Goal: Task Accomplishment & Management: Manage account settings

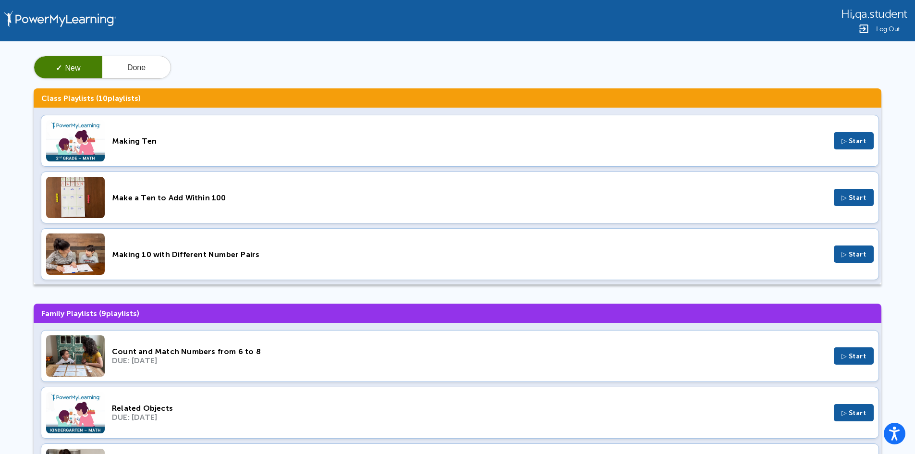
click at [880, 25] on span "Log Out" at bounding box center [888, 28] width 24 height 7
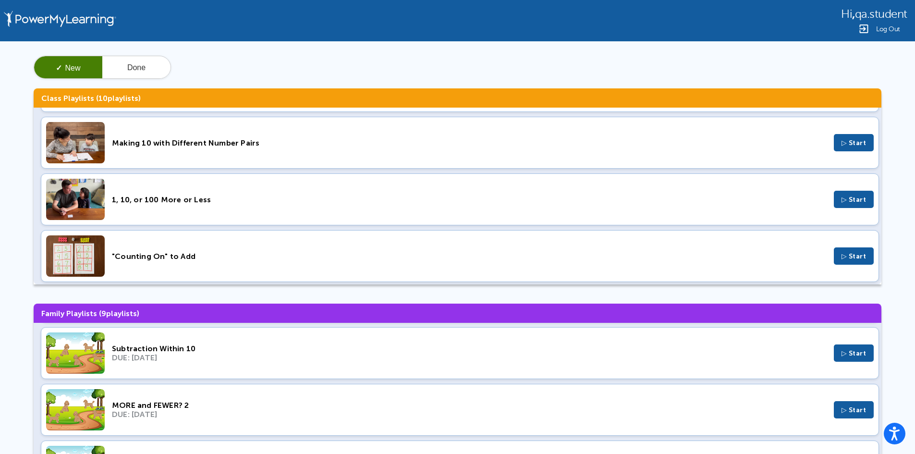
scroll to position [15, 0]
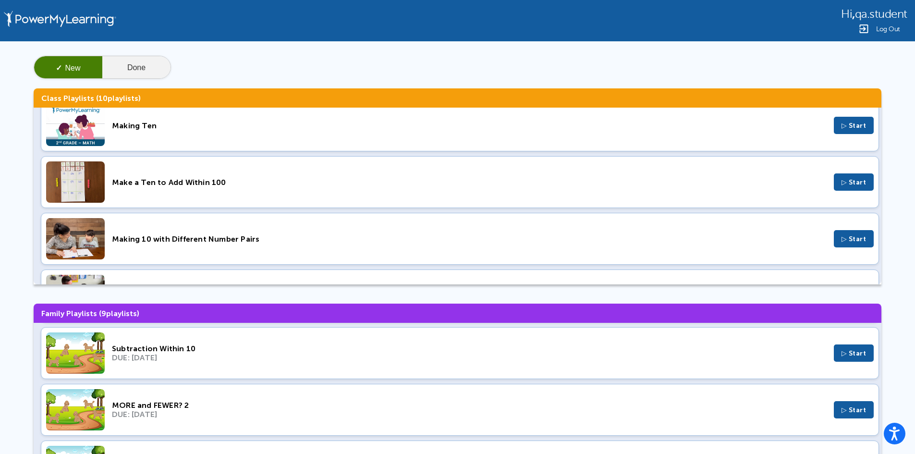
click at [147, 68] on button "Done" at bounding box center [136, 67] width 68 height 23
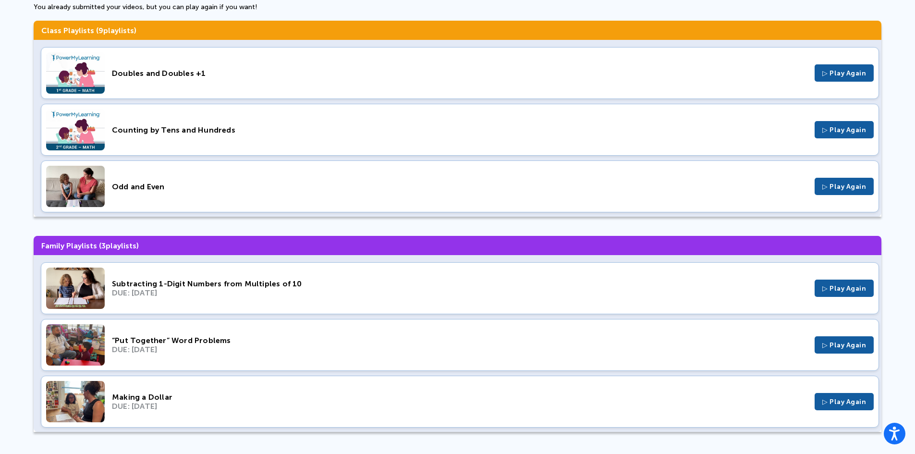
scroll to position [0, 0]
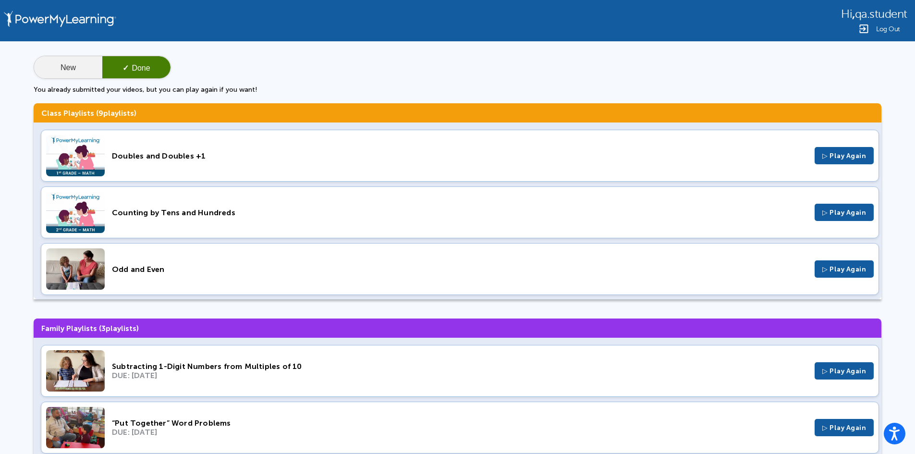
click at [75, 66] on button "New" at bounding box center [68, 67] width 68 height 23
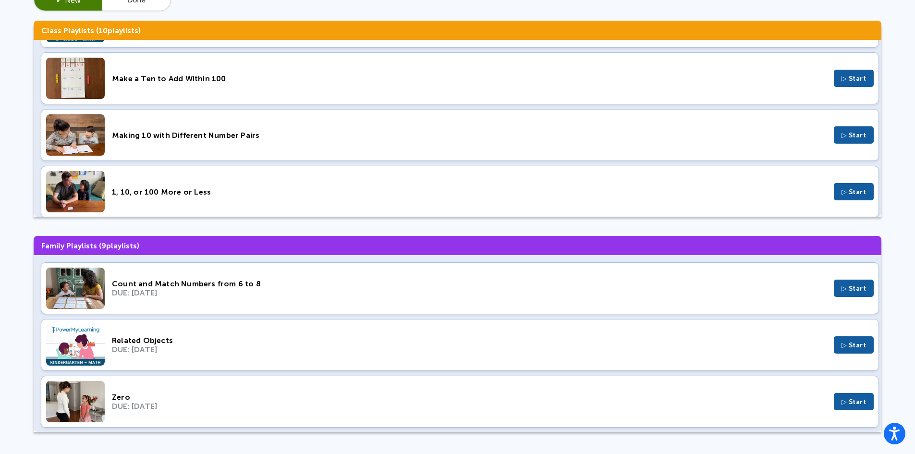
scroll to position [48, 0]
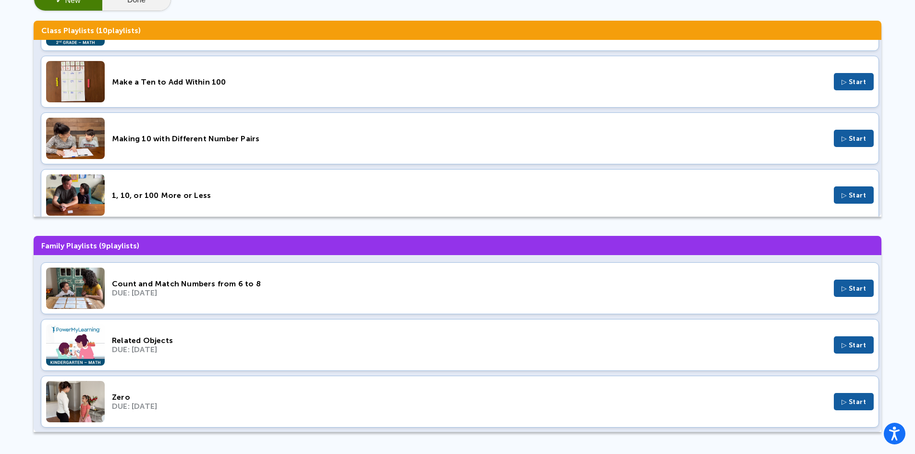
click at [127, 5] on button "Done" at bounding box center [136, -1] width 68 height 23
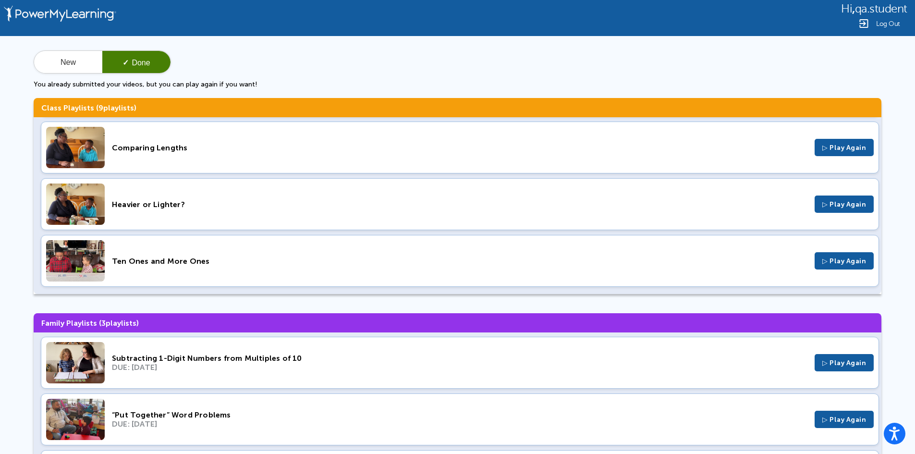
scroll to position [0, 0]
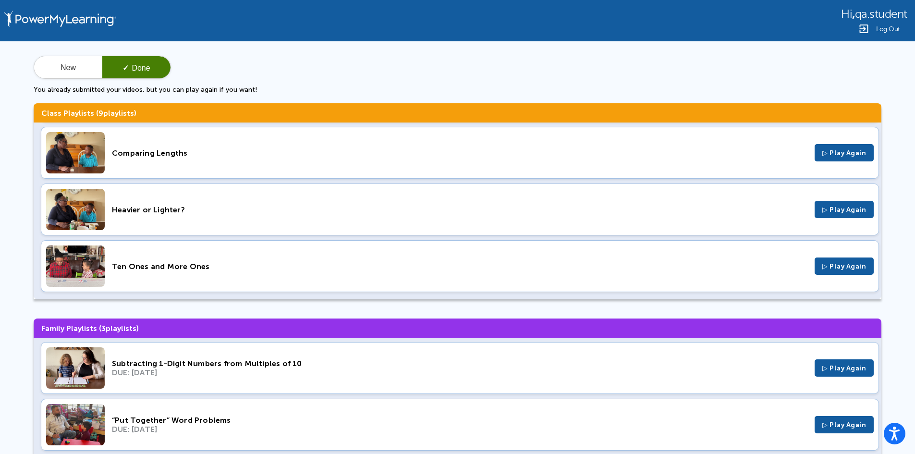
click at [889, 29] on span "Log Out" at bounding box center [888, 28] width 24 height 7
